Goal: Task Accomplishment & Management: Use online tool/utility

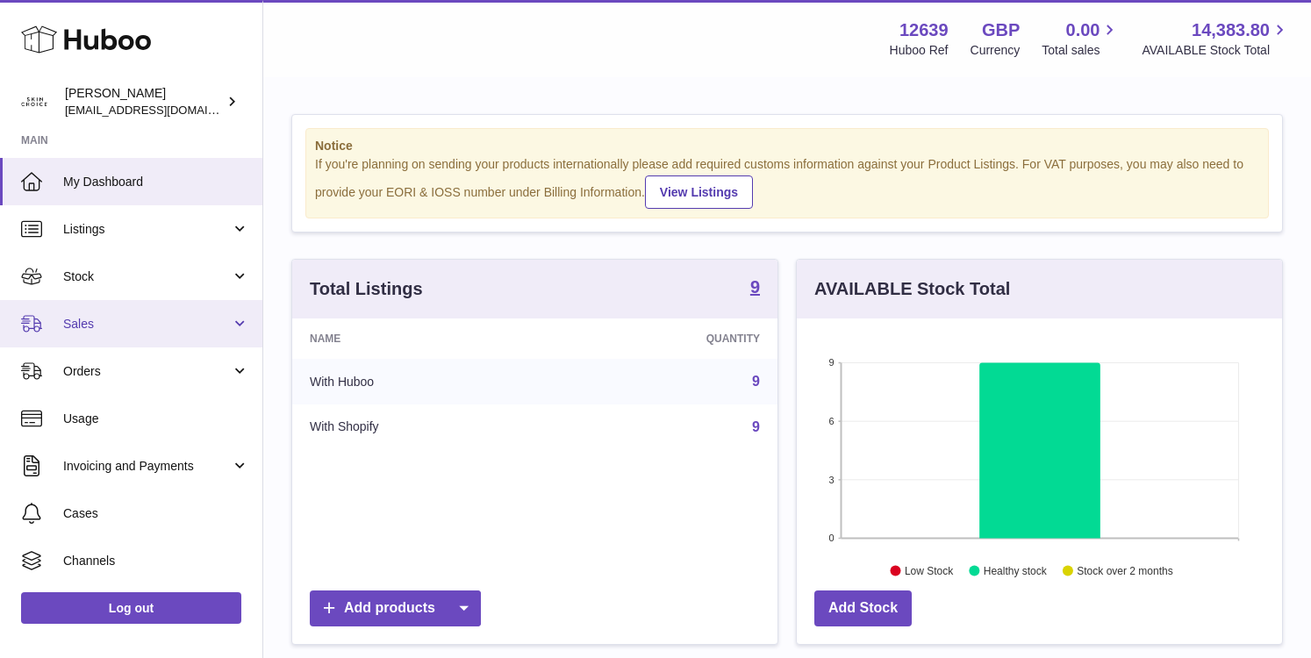
scroll to position [274, 485]
click at [182, 337] on link "Sales" at bounding box center [131, 323] width 262 height 47
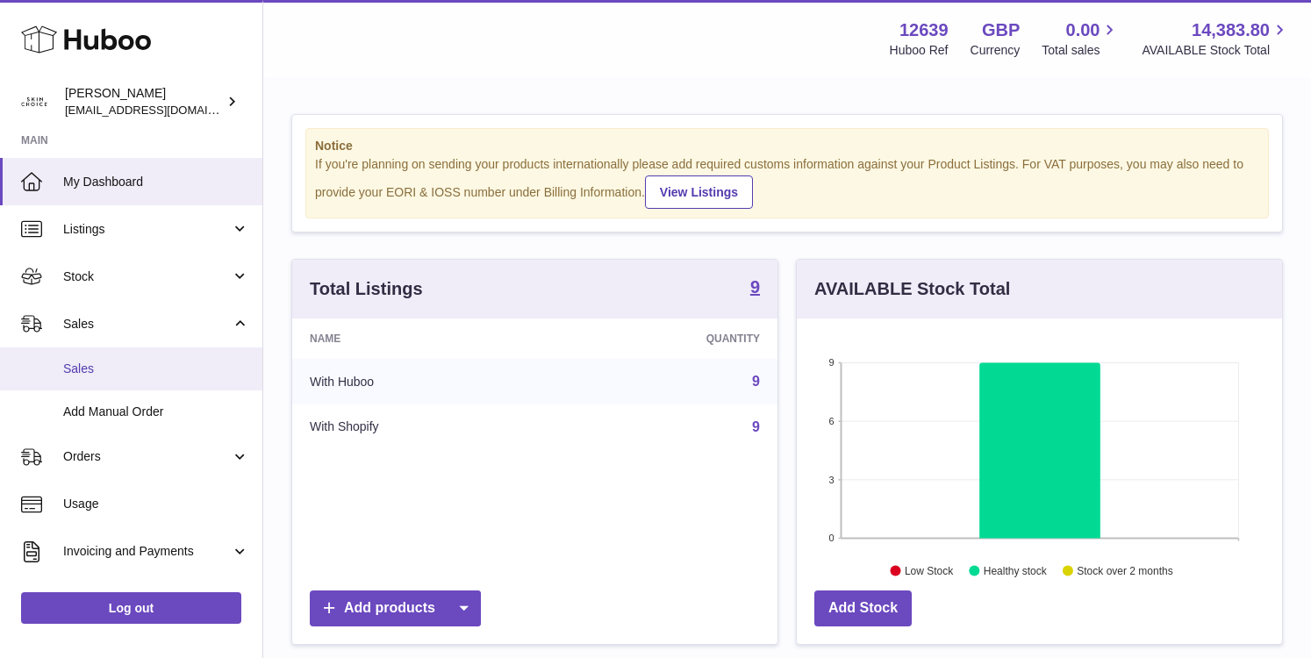
click at [155, 368] on span "Sales" at bounding box center [156, 369] width 186 height 17
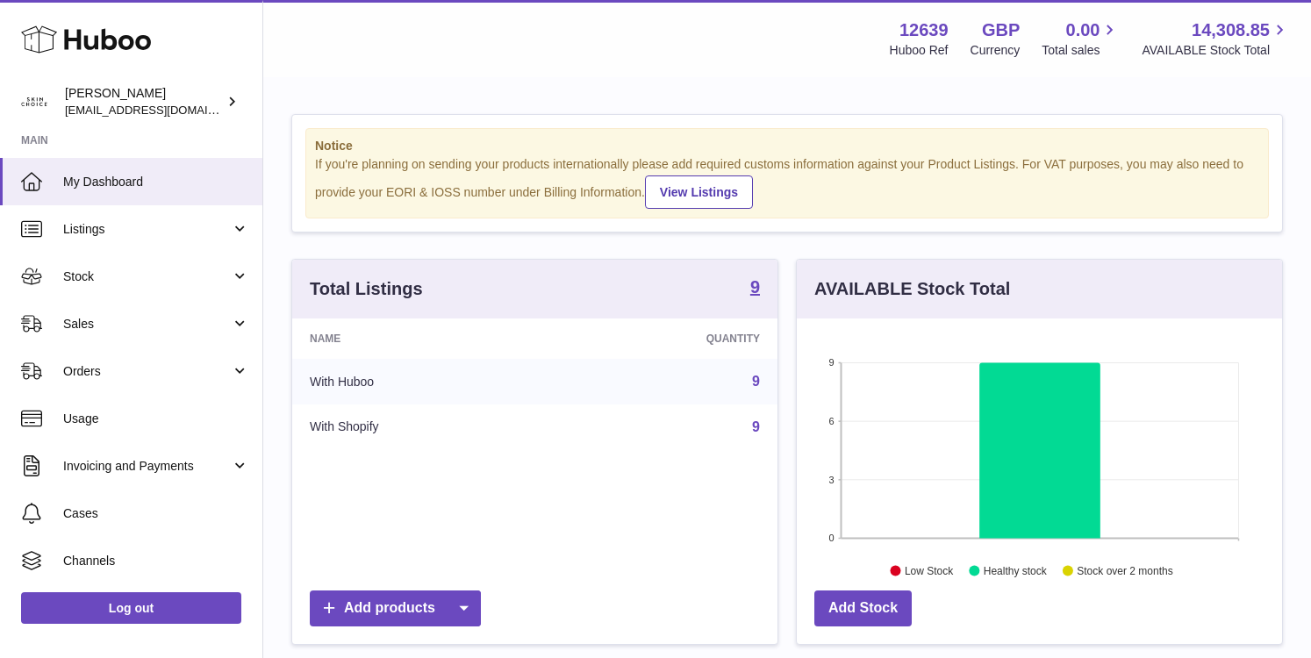
scroll to position [274, 485]
click at [148, 333] on link "Sales" at bounding box center [131, 323] width 262 height 47
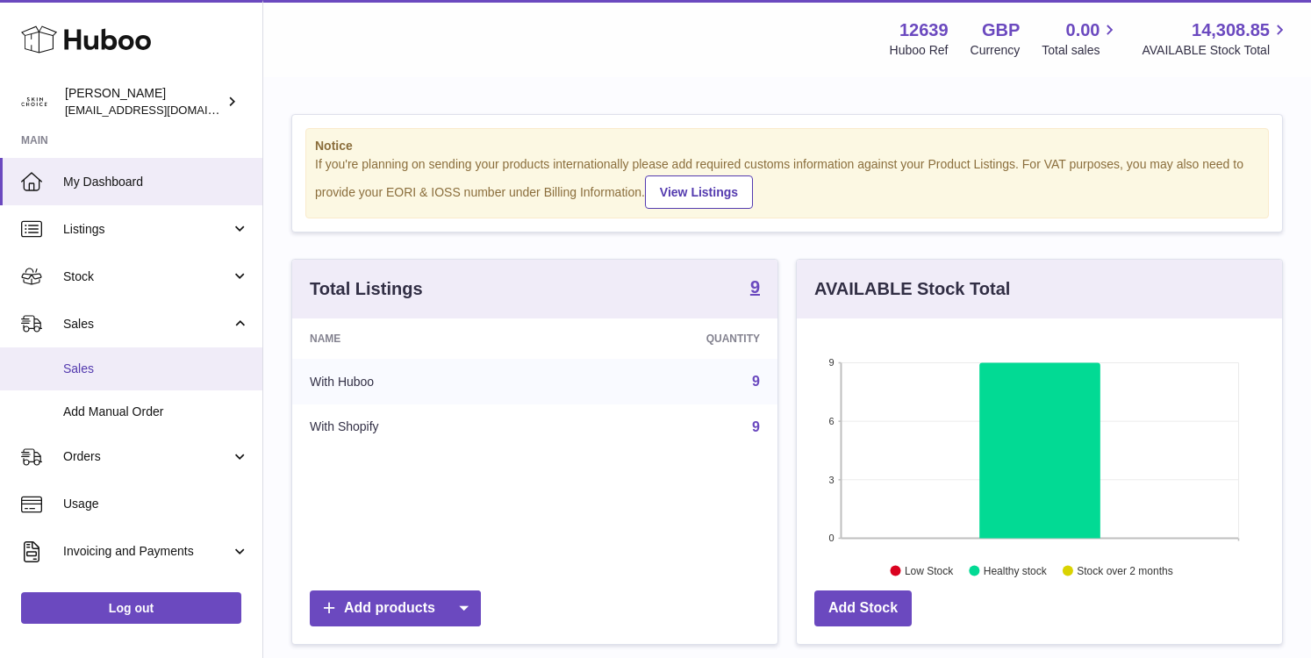
click at [134, 361] on span "Sales" at bounding box center [156, 369] width 186 height 17
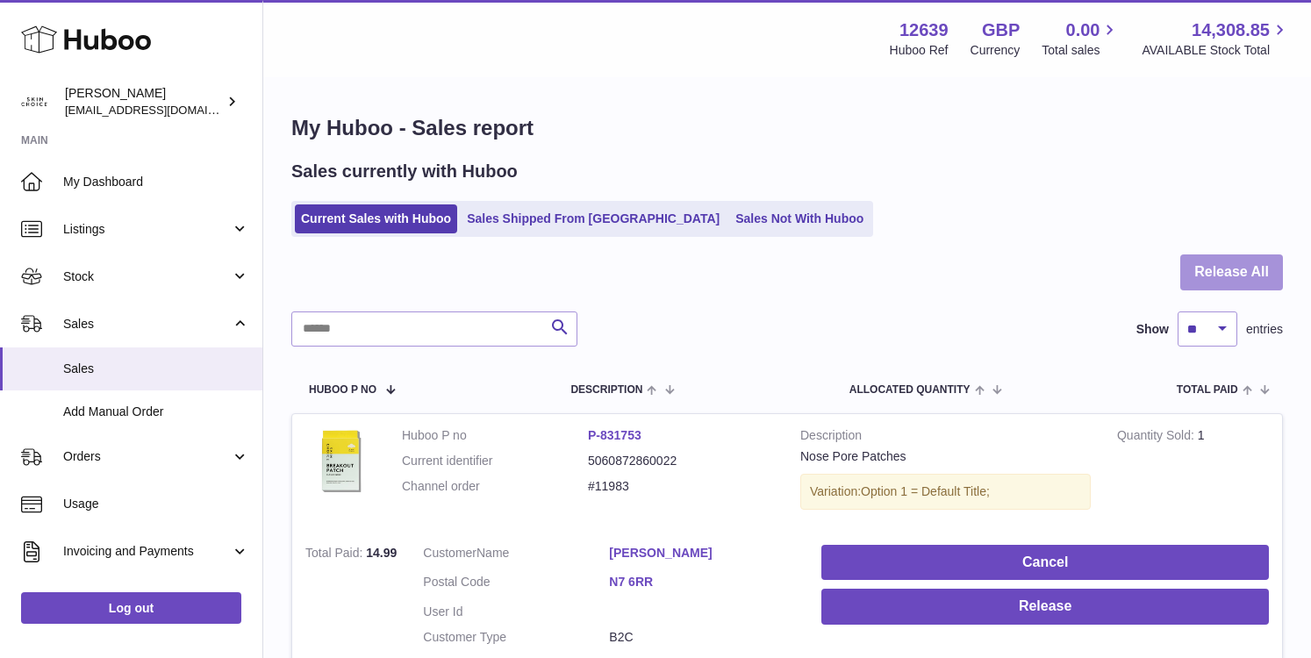
click at [1218, 263] on button "Release All" at bounding box center [1231, 272] width 103 height 36
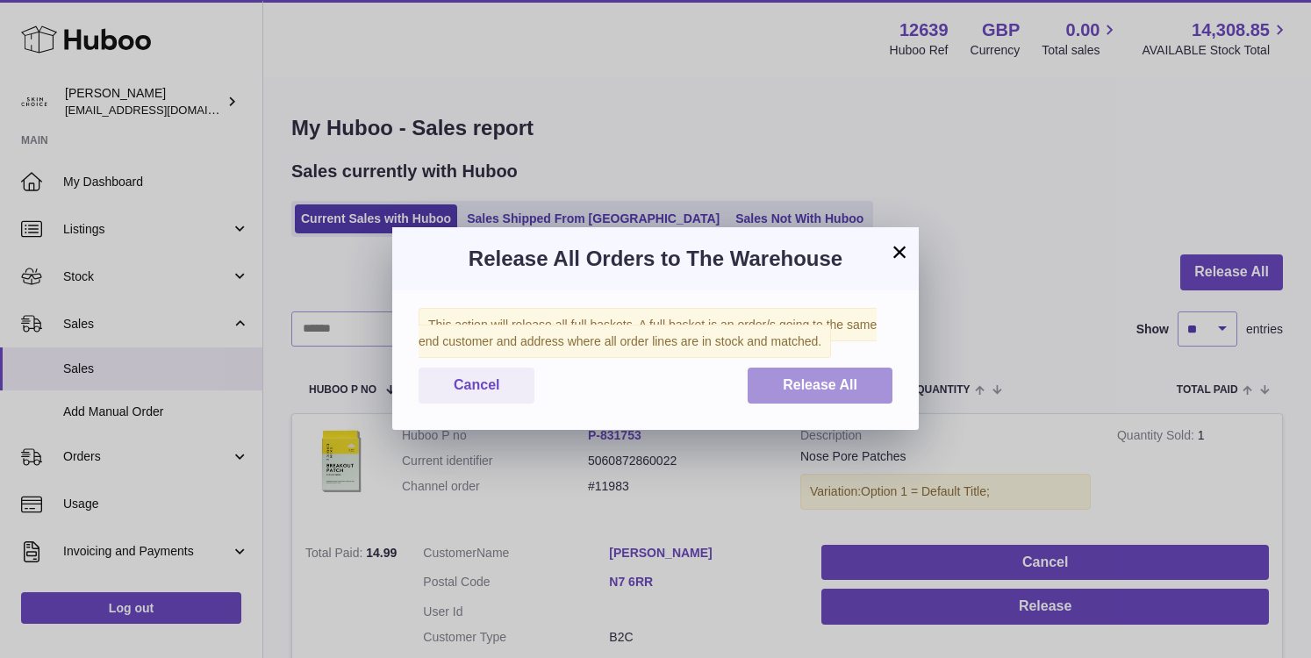
click at [863, 385] on button "Release All" at bounding box center [819, 386] width 145 height 36
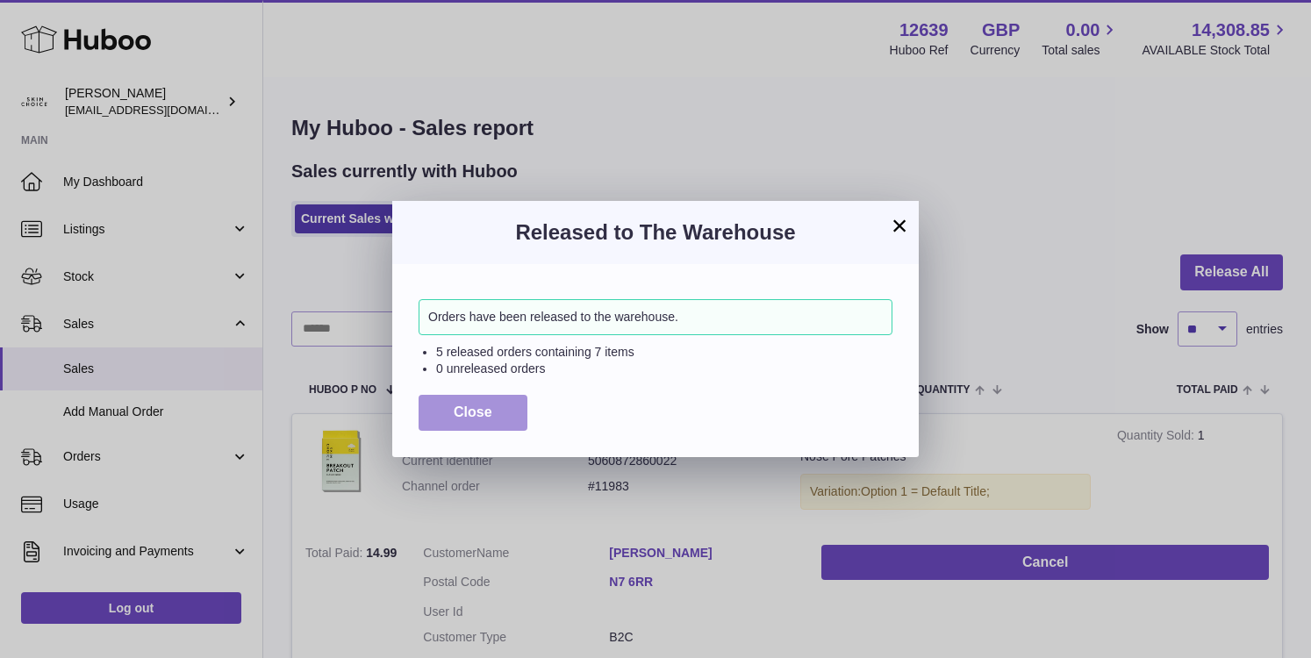
click at [458, 406] on span "Close" at bounding box center [473, 411] width 39 height 15
